Goal: Information Seeking & Learning: Learn about a topic

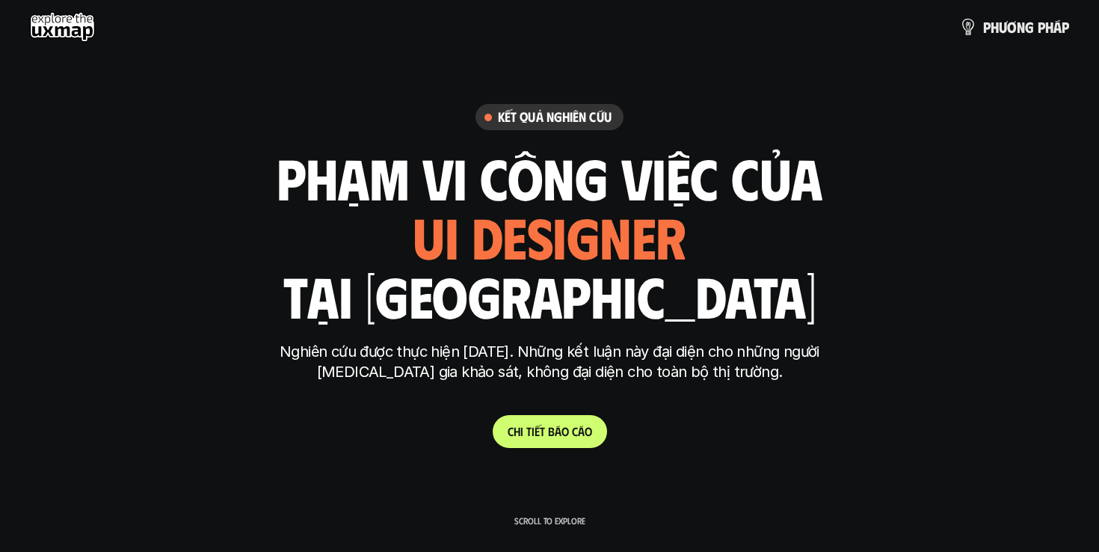
scroll to position [5178, 0]
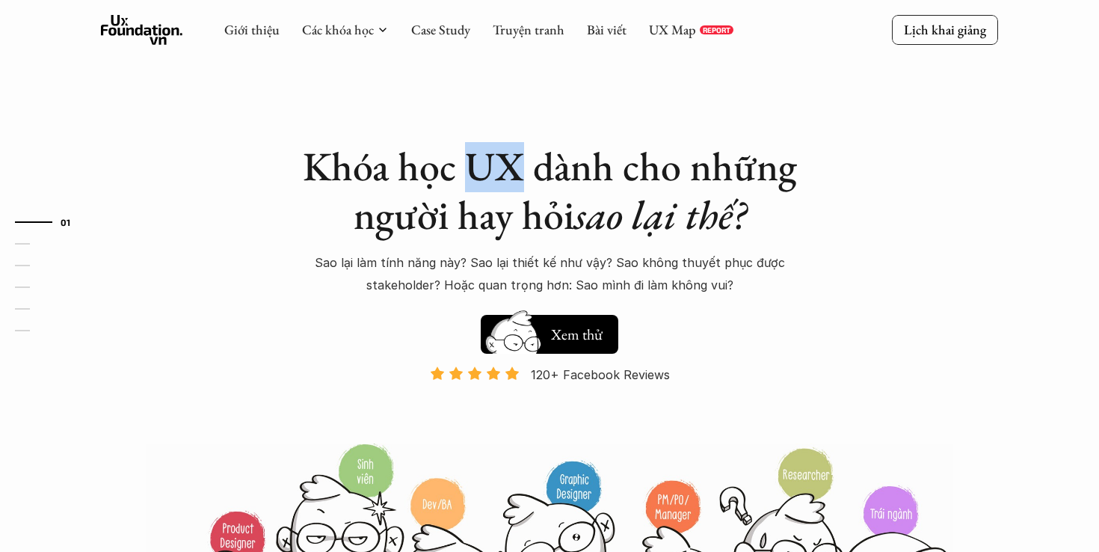
drag, startPoint x: 473, startPoint y: 161, endPoint x: 521, endPoint y: 179, distance: 51.8
click at [521, 179] on h1 "Khóa học UX dành cho những người hay hỏi sao lại thế?" at bounding box center [550, 190] width 524 height 97
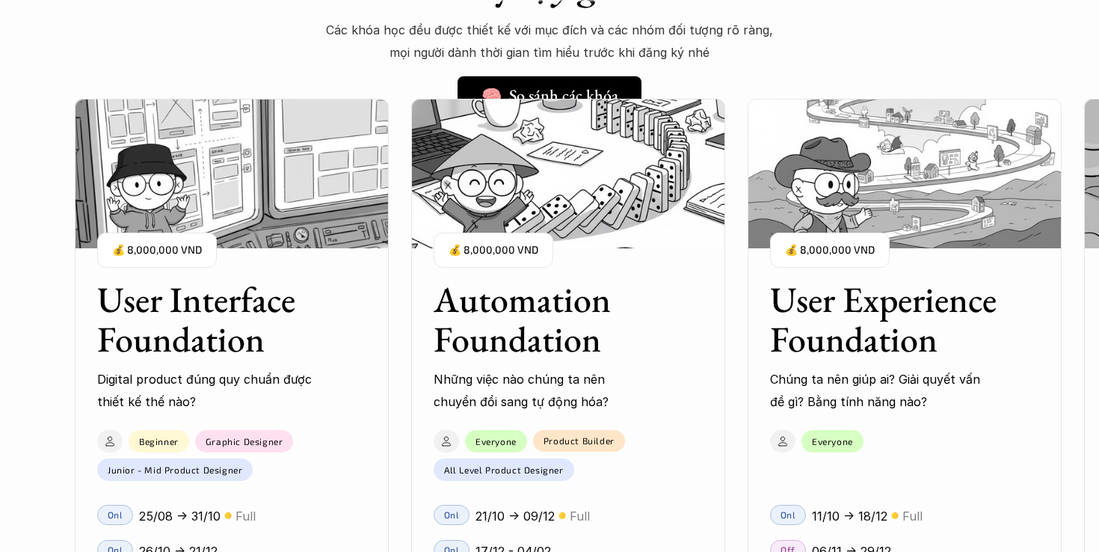
scroll to position [1239, 0]
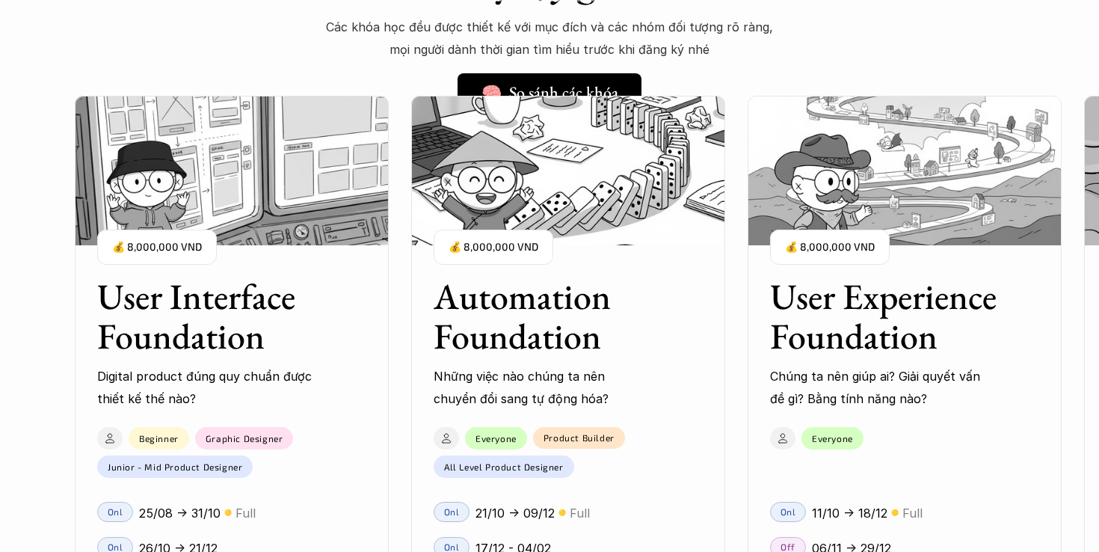
click at [242, 317] on h3 "User Interface Foundation" at bounding box center [213, 316] width 232 height 79
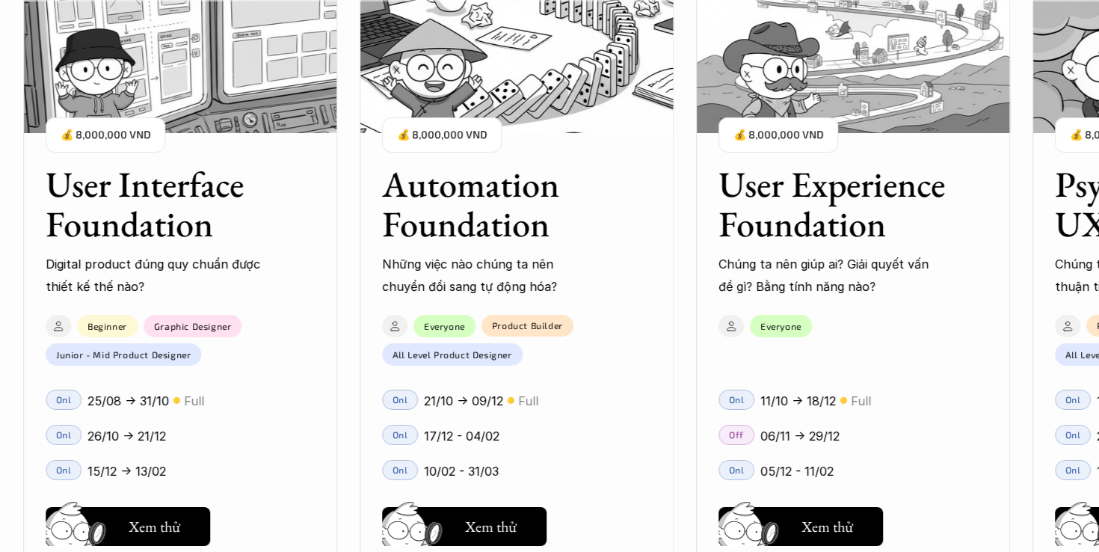
scroll to position [1346, 0]
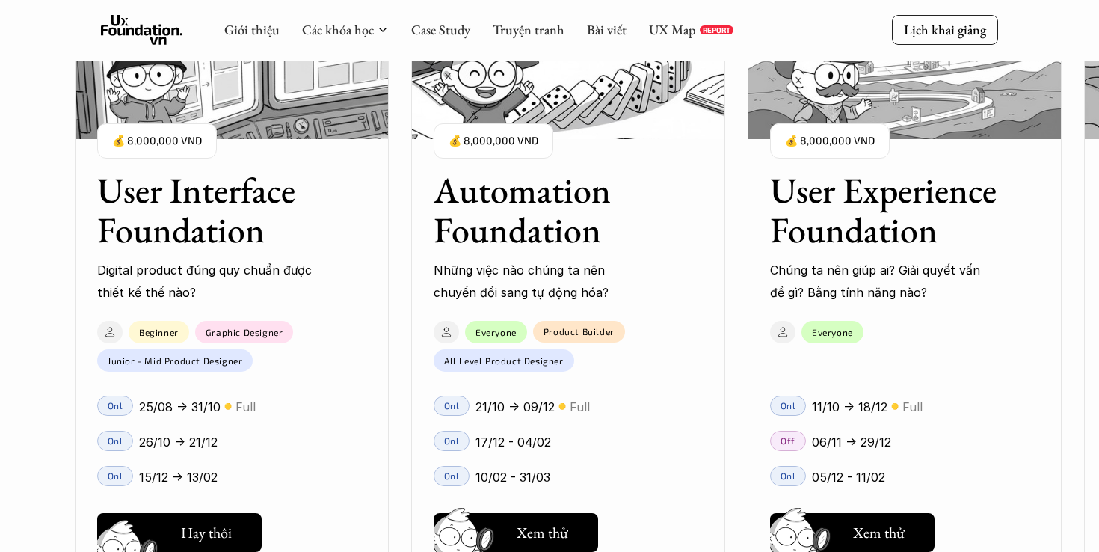
click at [162, 524] on img at bounding box center [130, 554] width 80 height 68
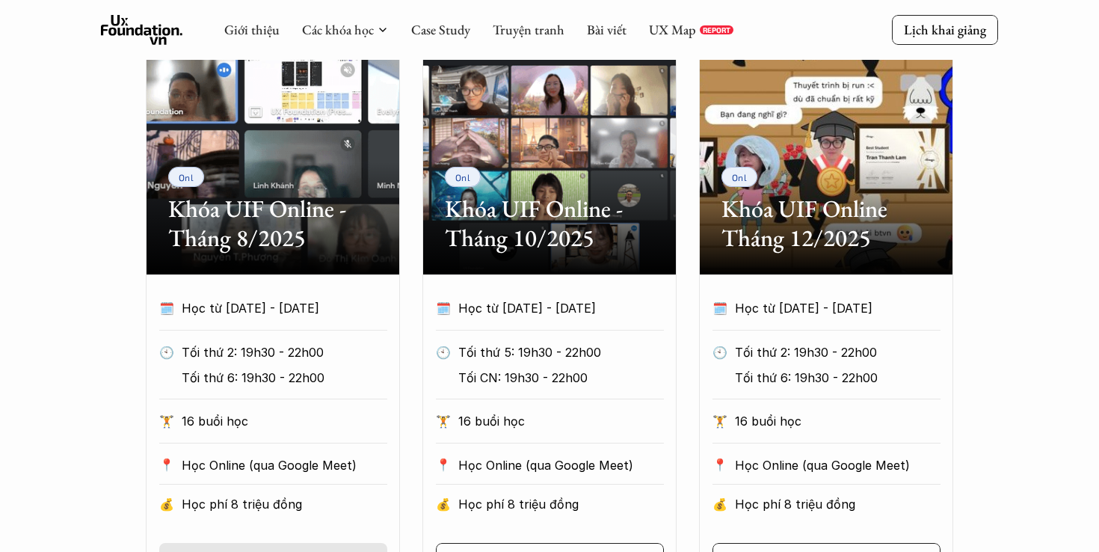
scroll to position [690, 0]
